Goal: Information Seeking & Learning: Learn about a topic

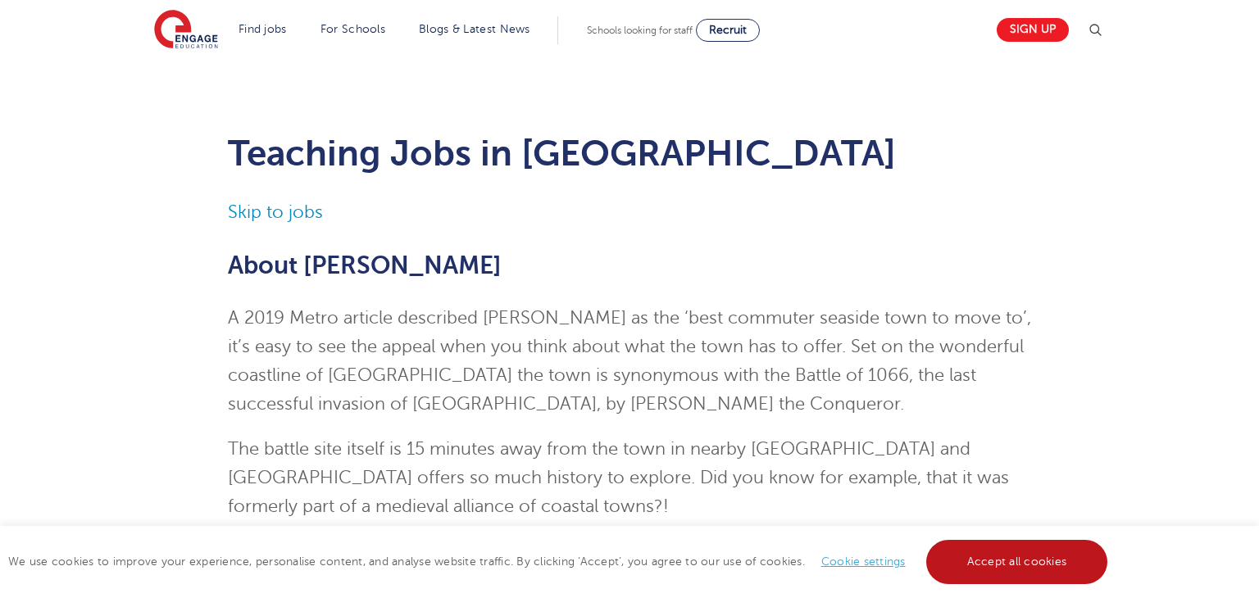
click at [959, 560] on link "Accept all cookies" at bounding box center [1017, 562] width 182 height 44
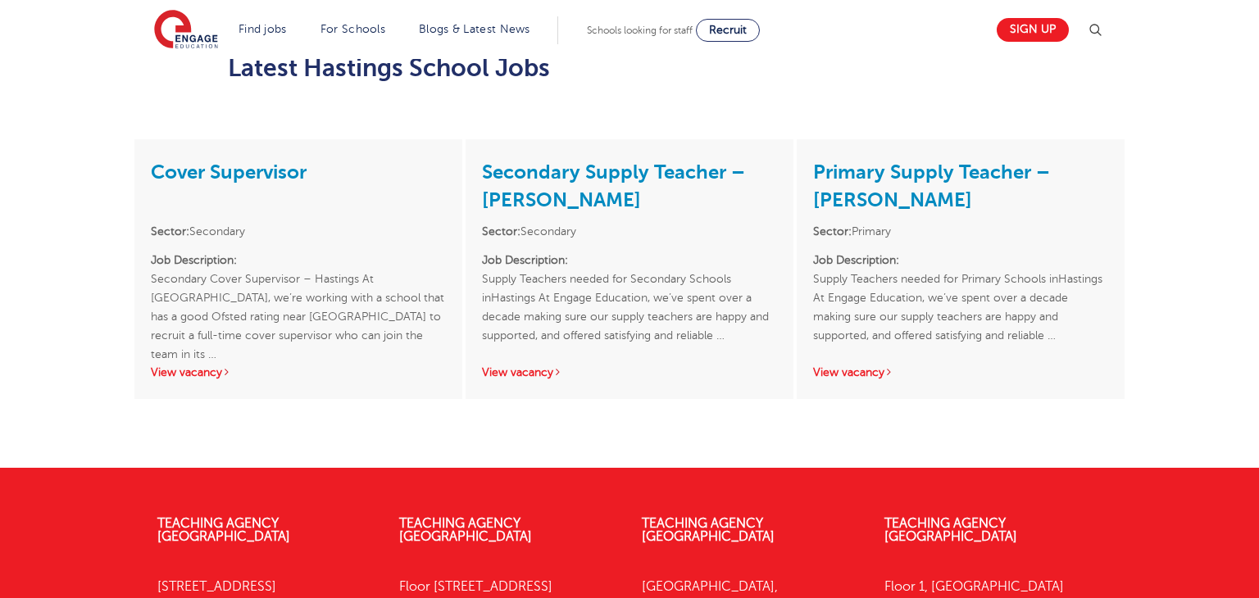
scroll to position [1455, 0]
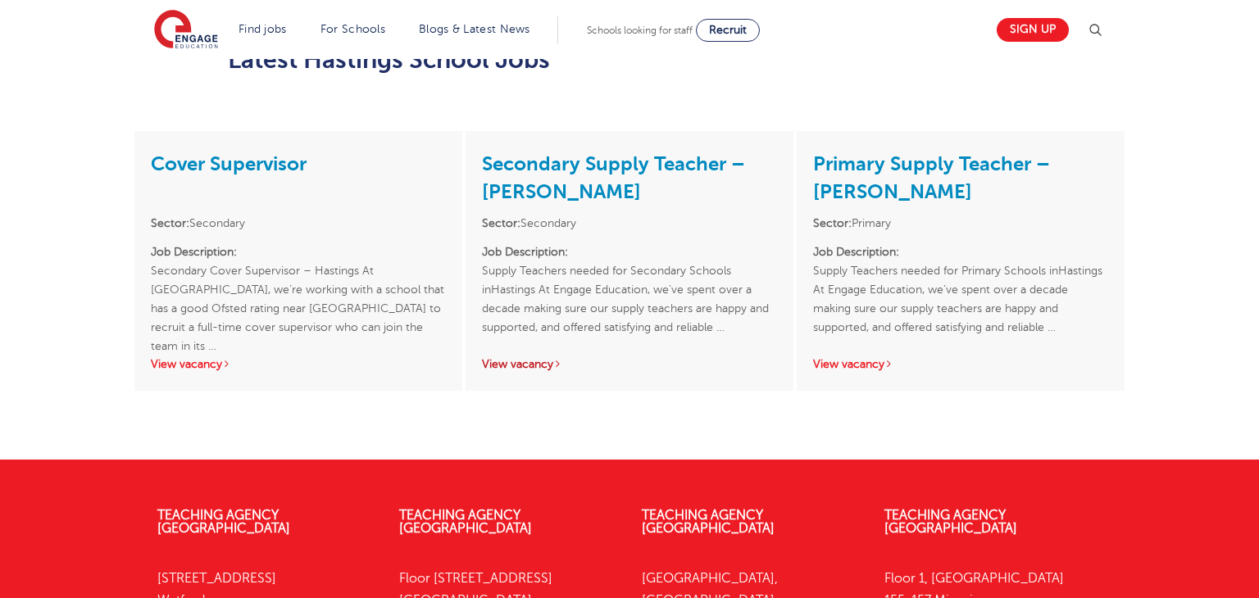
click at [526, 358] on link "View vacancy" at bounding box center [522, 364] width 80 height 12
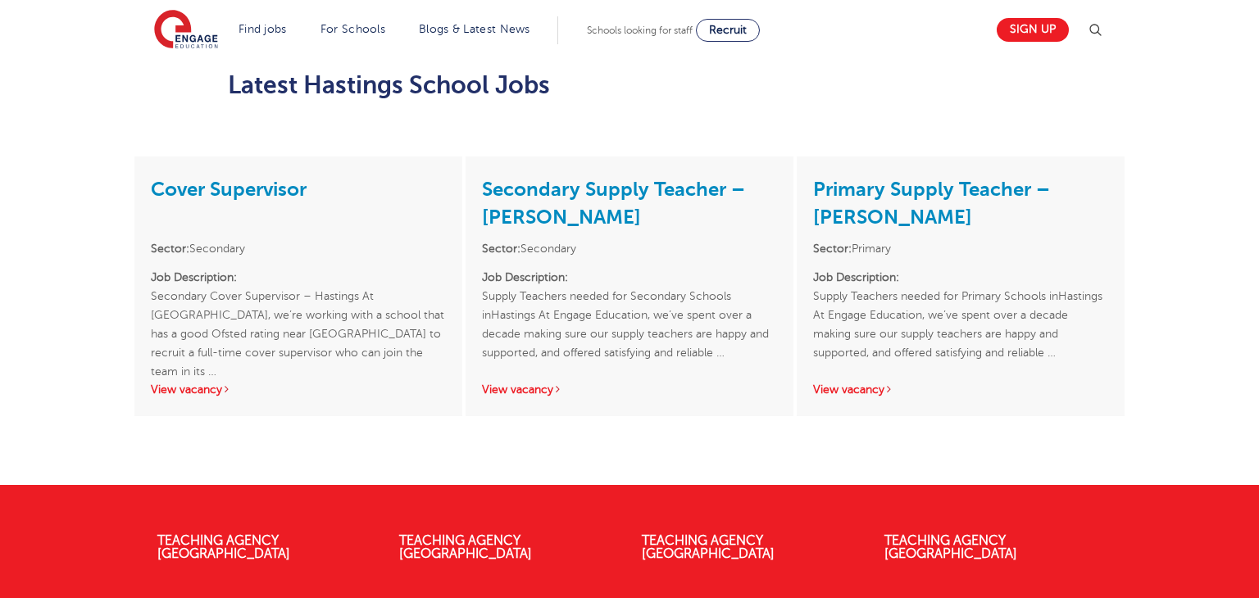
scroll to position [1210, 0]
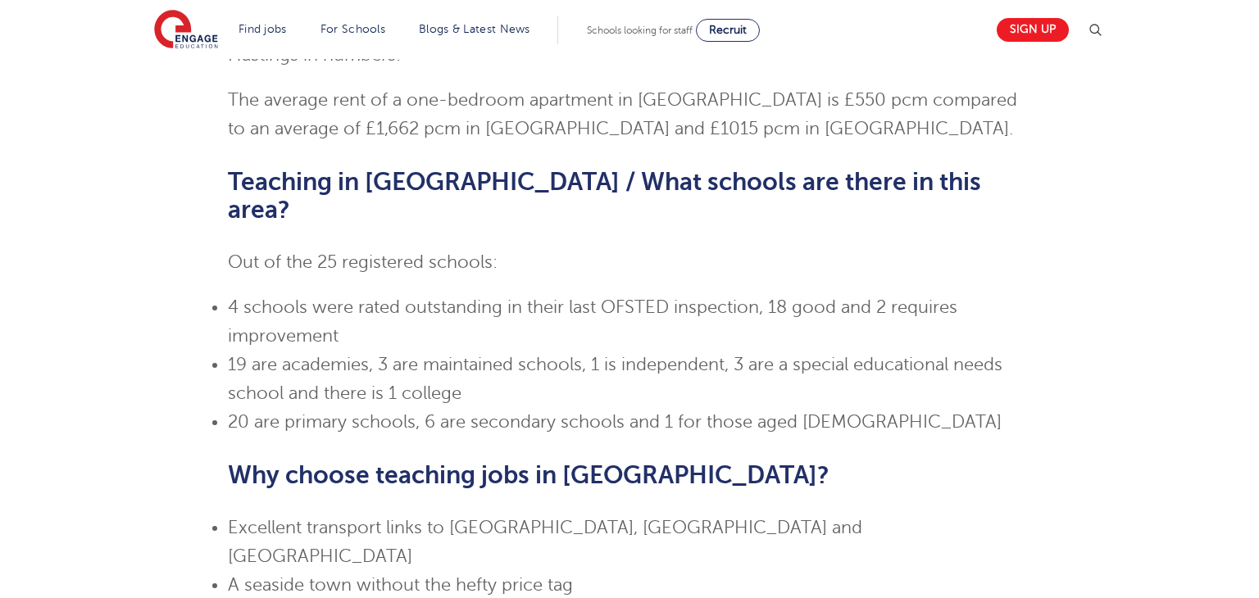
scroll to position [619, 0]
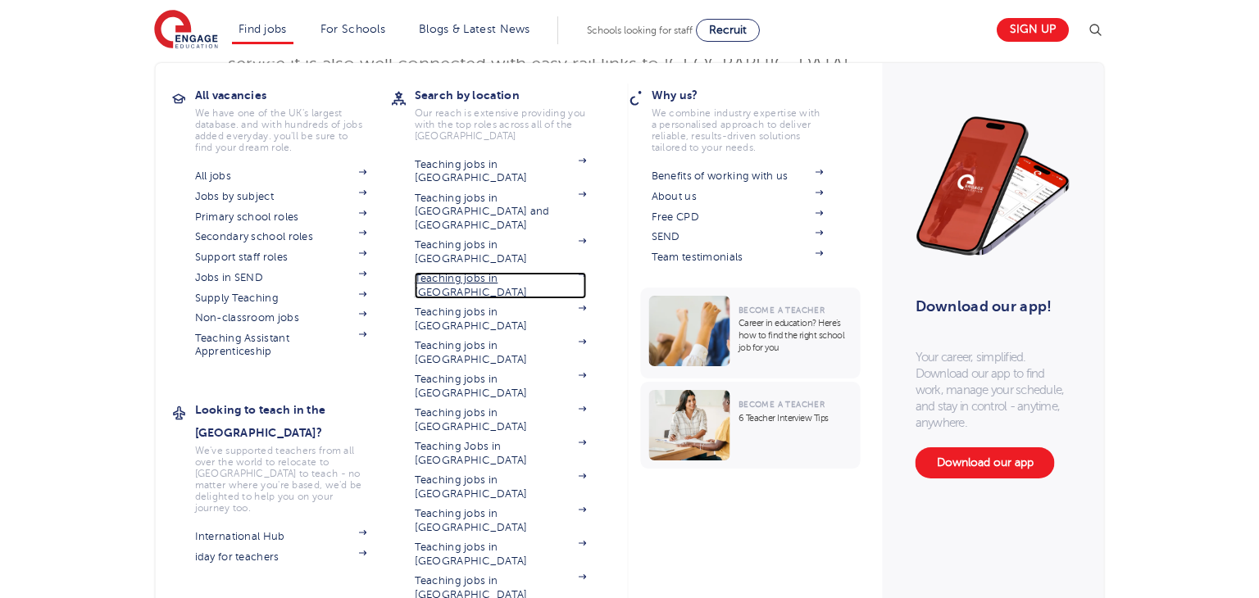
click at [455, 272] on link "Teaching jobs in [GEOGRAPHIC_DATA]" at bounding box center [501, 285] width 172 height 27
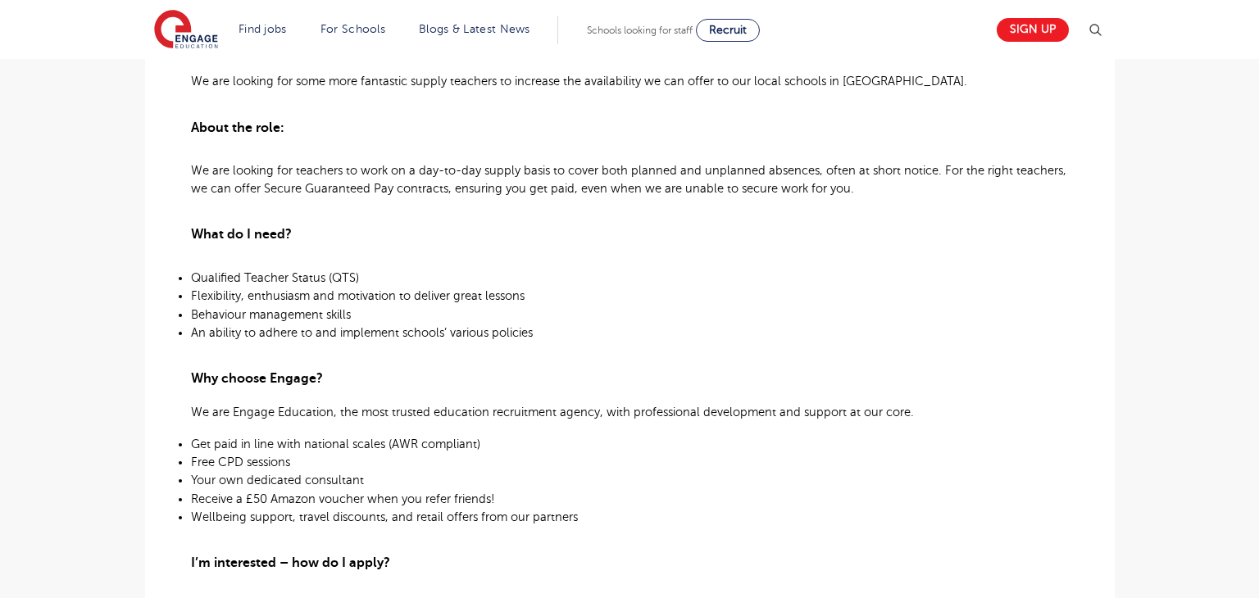
scroll to position [1085, 0]
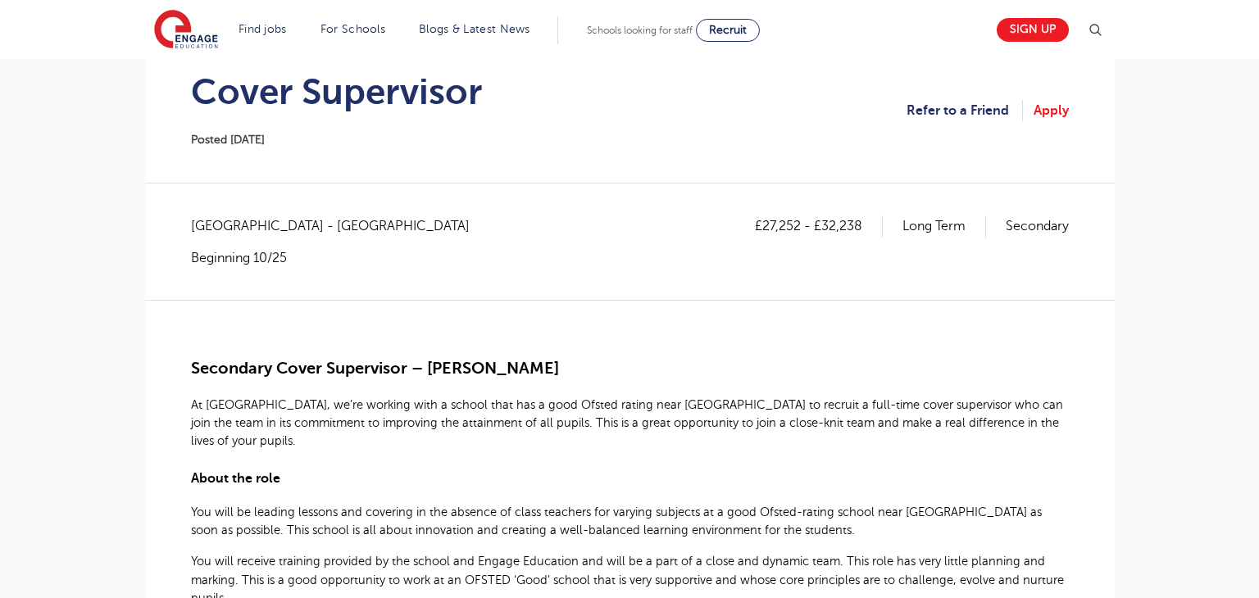
scroll to position [30, 0]
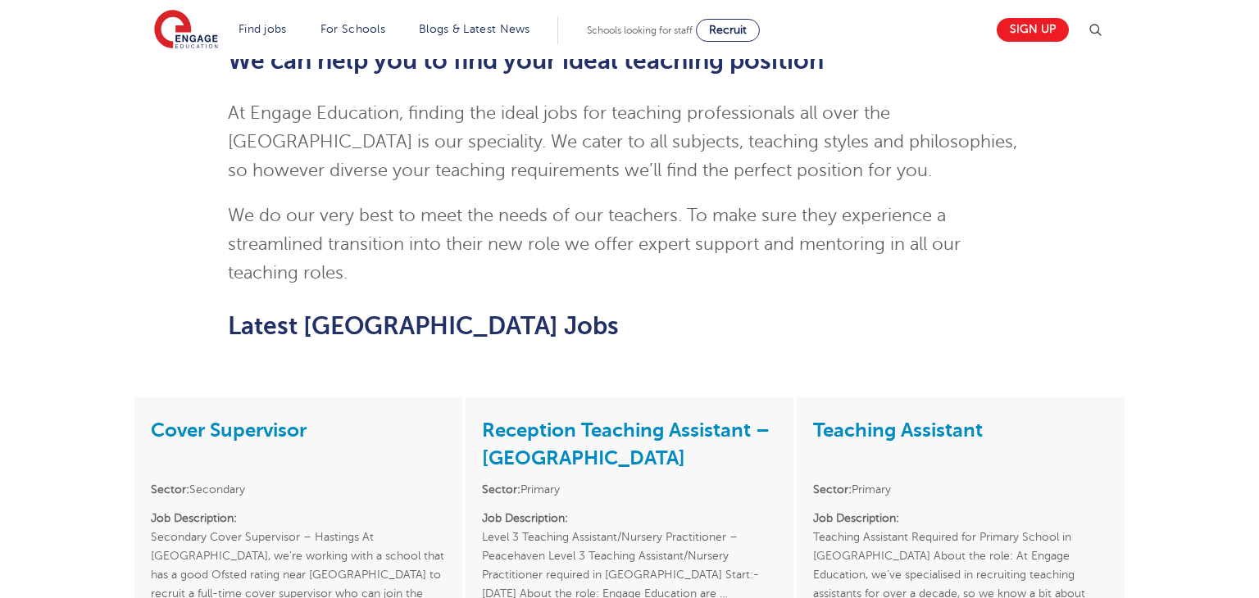
scroll to position [1875, 0]
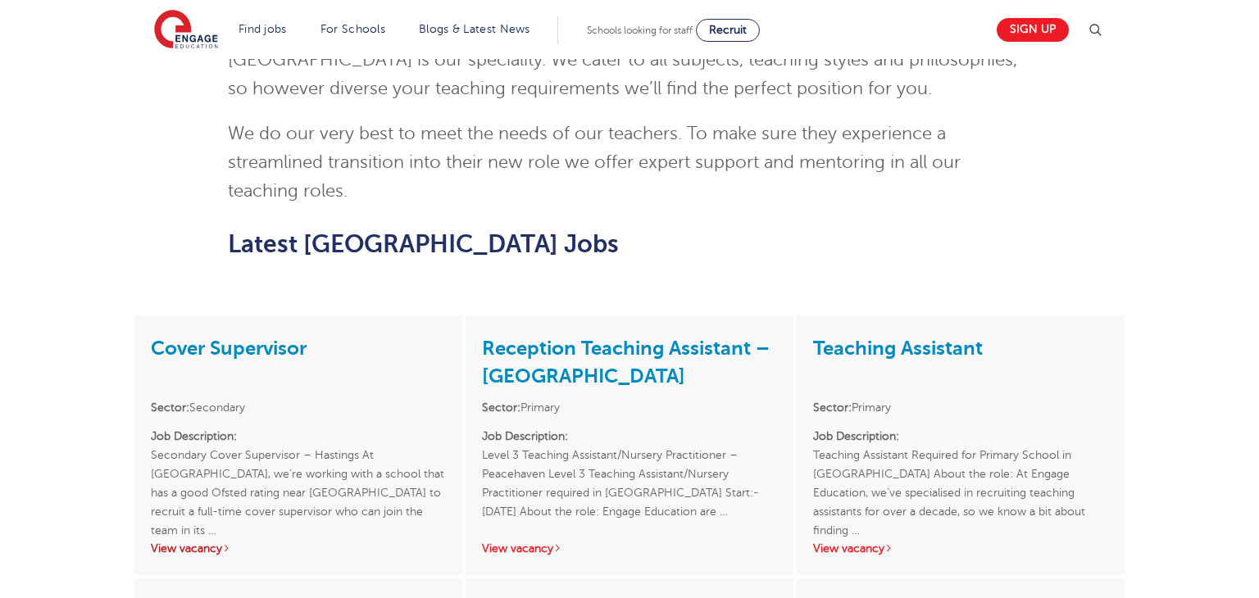
click at [202, 542] on link "View vacancy" at bounding box center [191, 548] width 80 height 12
